Goal: Transaction & Acquisition: Obtain resource

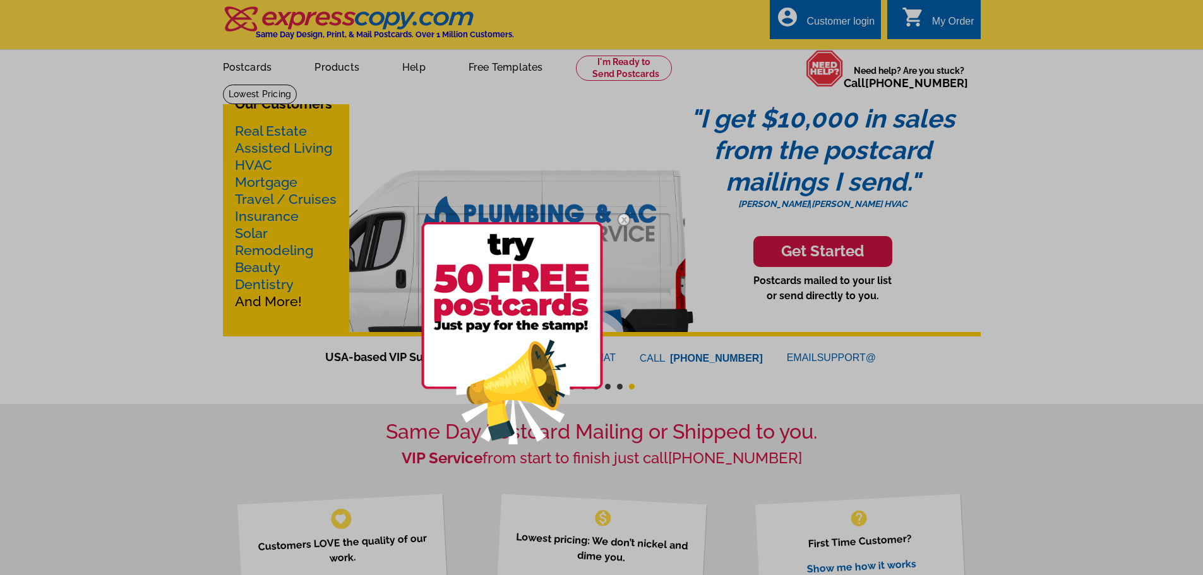
click at [494, 69] on div at bounding box center [601, 287] width 1203 height 575
click at [502, 63] on div at bounding box center [601, 287] width 1203 height 575
click at [627, 217] on img at bounding box center [624, 219] width 37 height 37
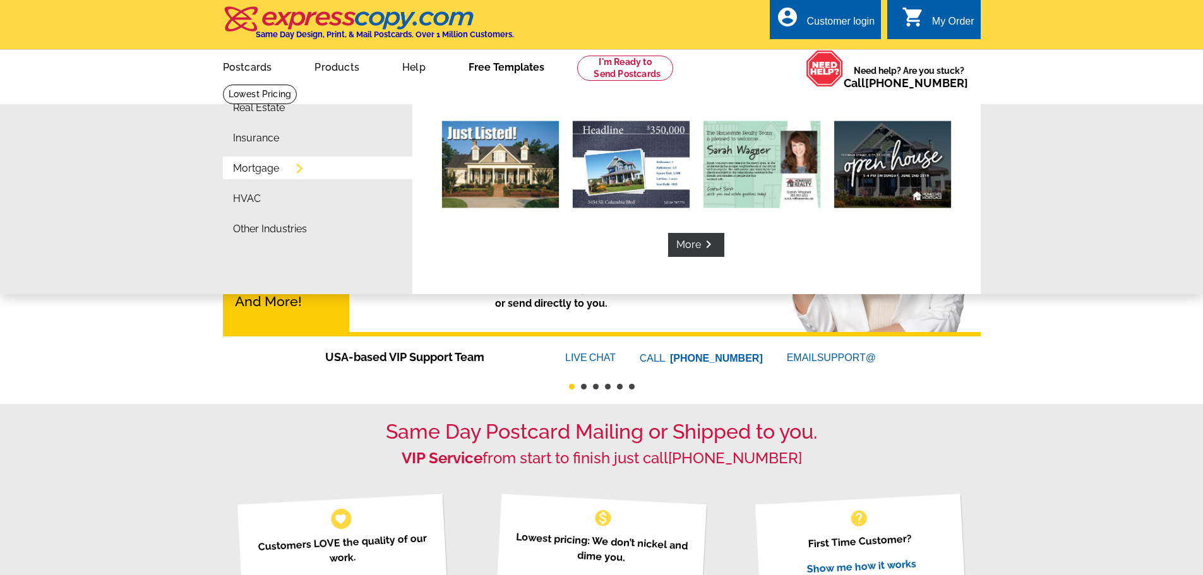
click at [256, 170] on link "Mortgage" at bounding box center [256, 169] width 46 height 10
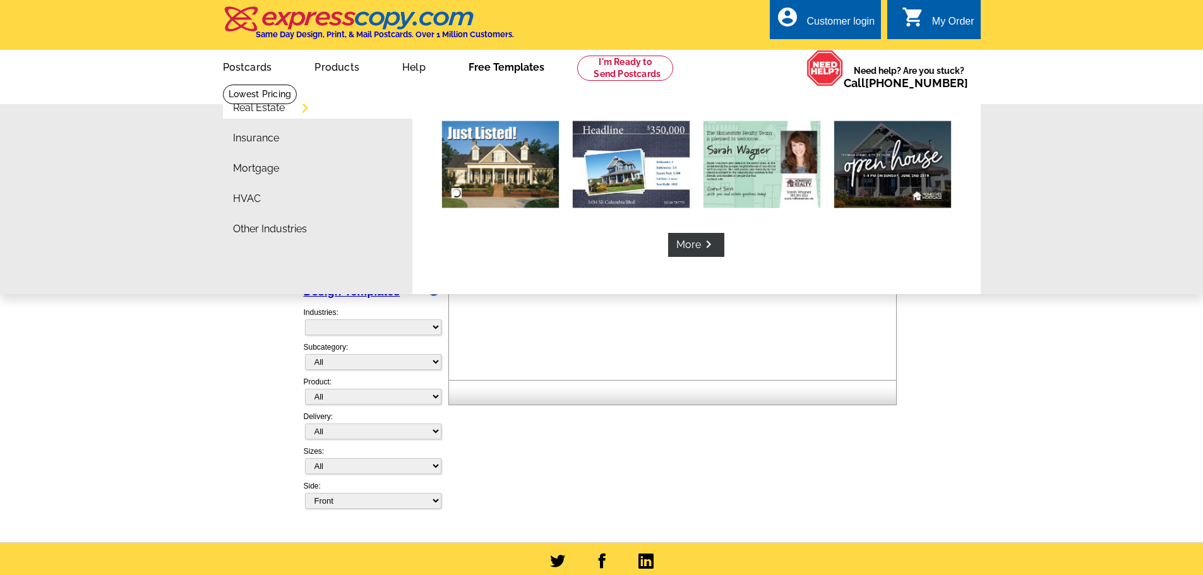
select select "774"
